Goal: Find specific page/section: Find specific page/section

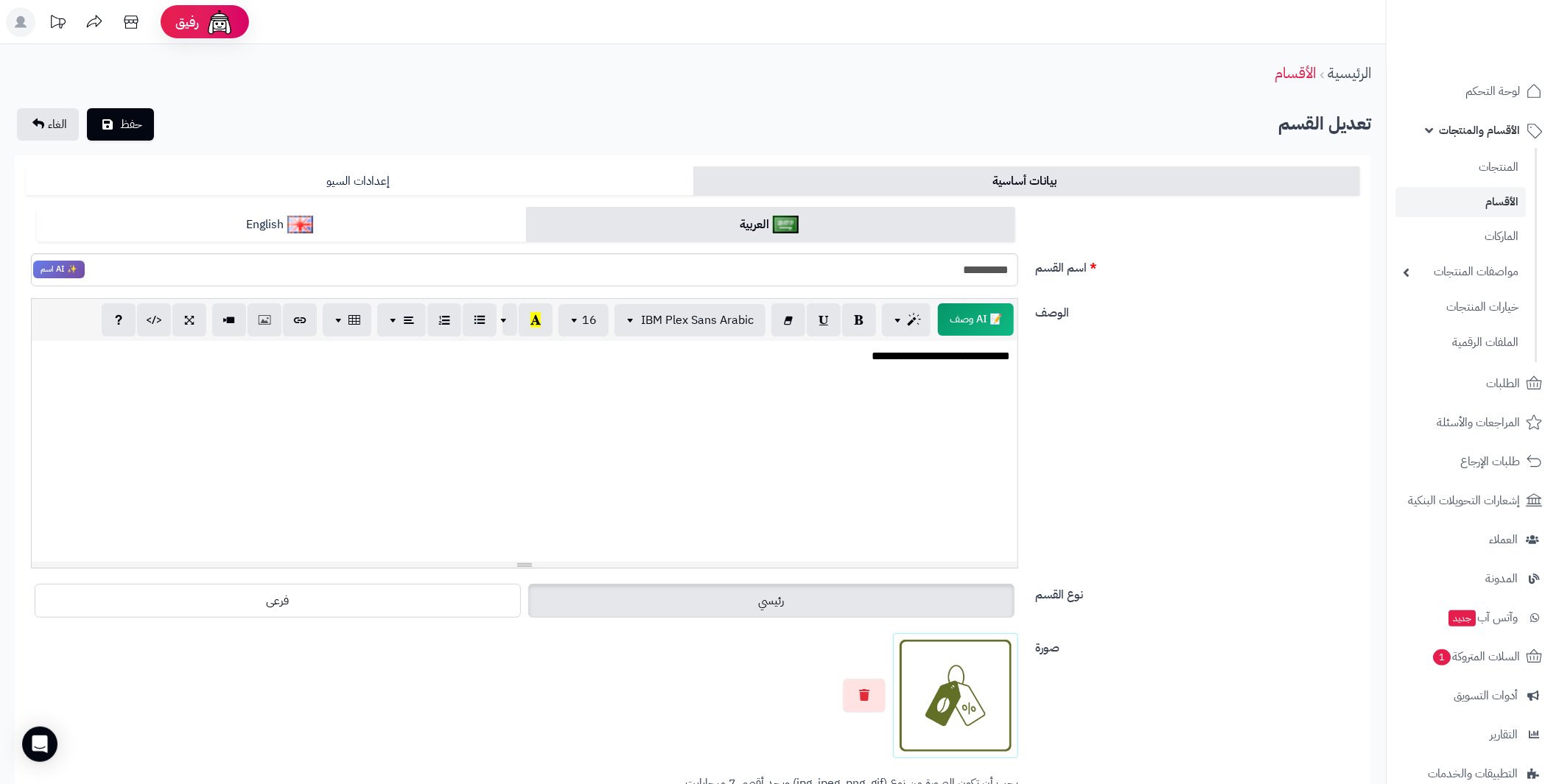
click at [1507, 195] on link "الأقسام" at bounding box center [1461, 202] width 131 height 30
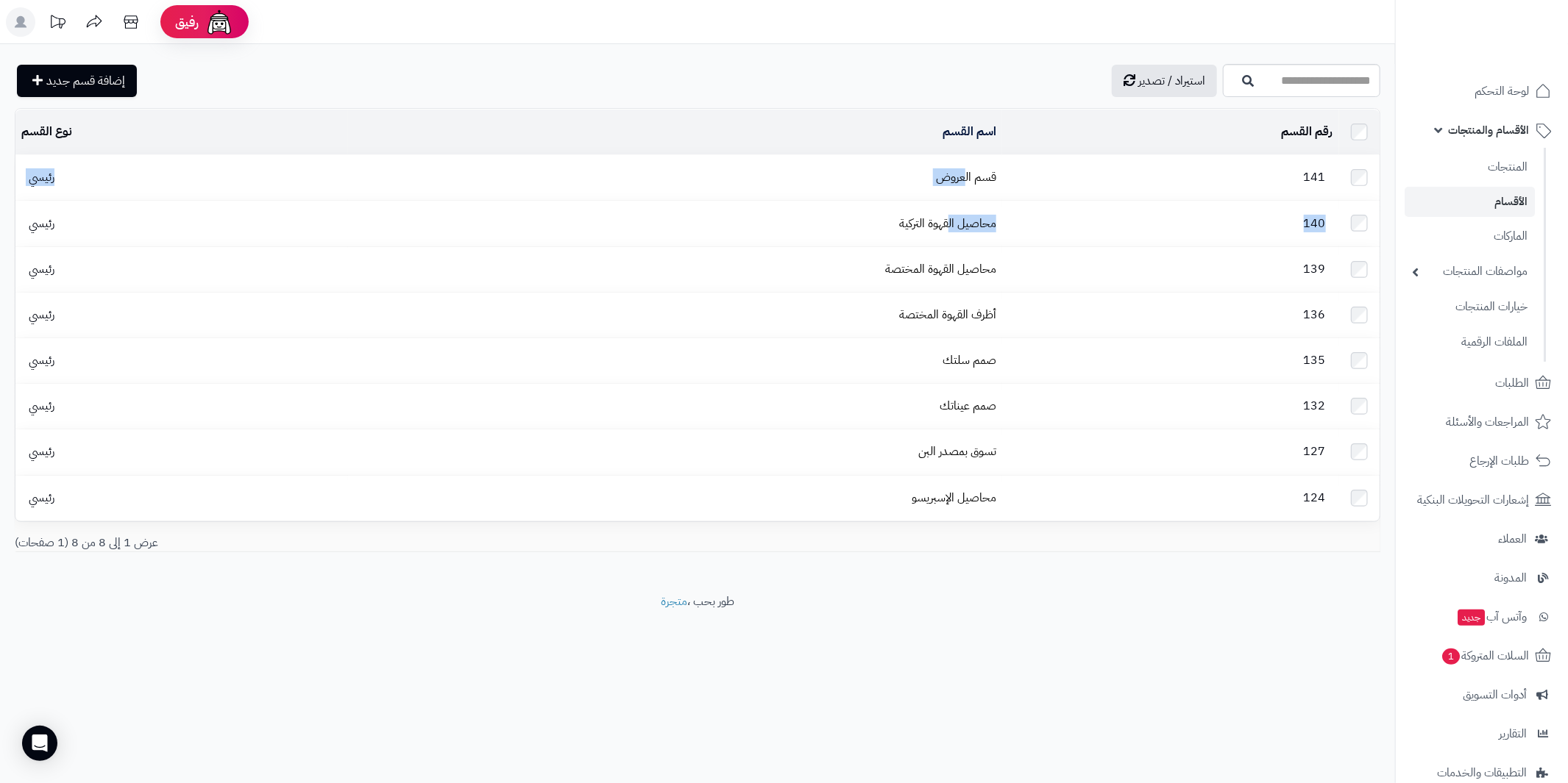
drag, startPoint x: 954, startPoint y: 206, endPoint x: 967, endPoint y: 160, distance: 47.8
click at [967, 160] on tbody "141 قسم العروض رئيسي 140 محاصيل القهوة التركية رئيسي 139 محاصيل القهوة المختصة …" at bounding box center [698, 338] width 1364 height 365
click at [845, 121] on td "اسم القسم" at bounding box center [675, 132] width 654 height 45
